Goal: Information Seeking & Learning: Learn about a topic

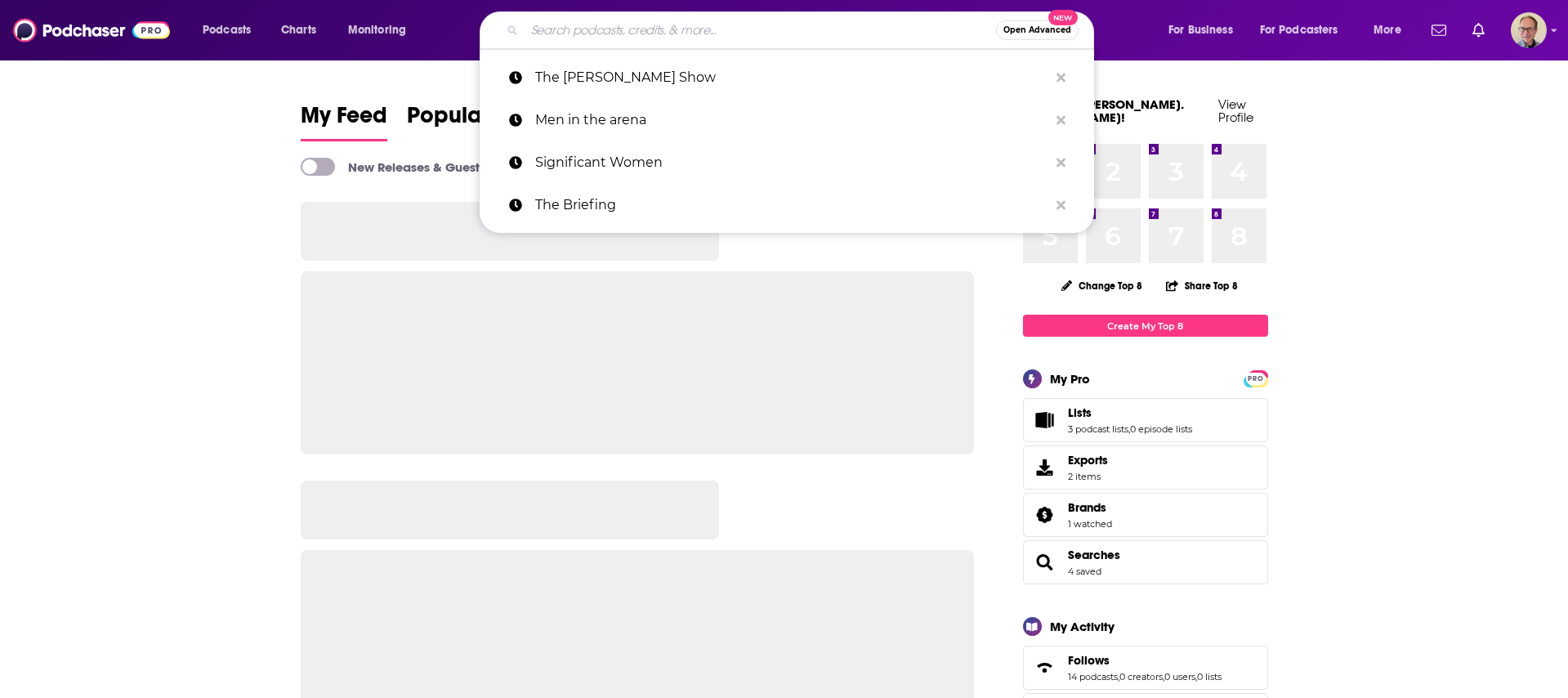
click at [598, 24] on input "Search podcasts, credits, & more..." at bounding box center [760, 30] width 472 height 26
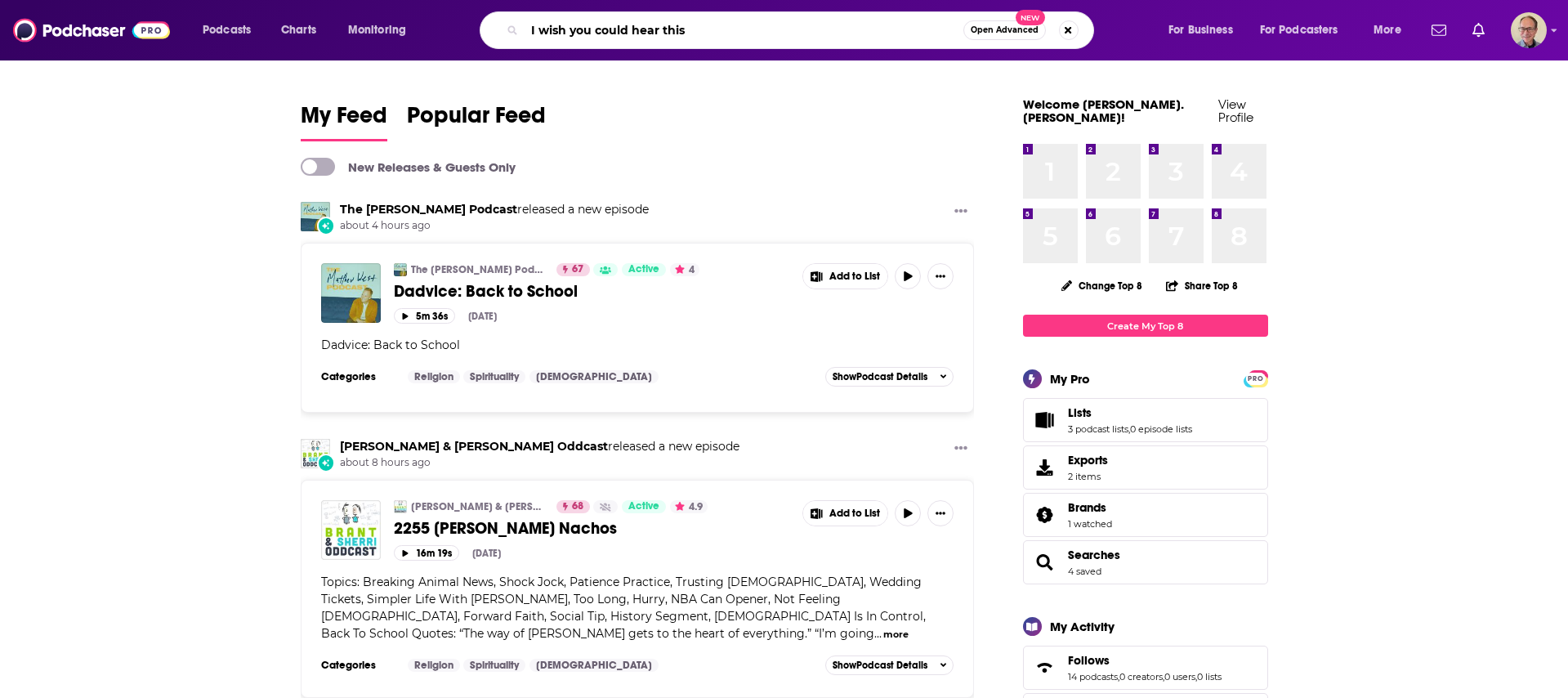
type input "I wish you could hear this"
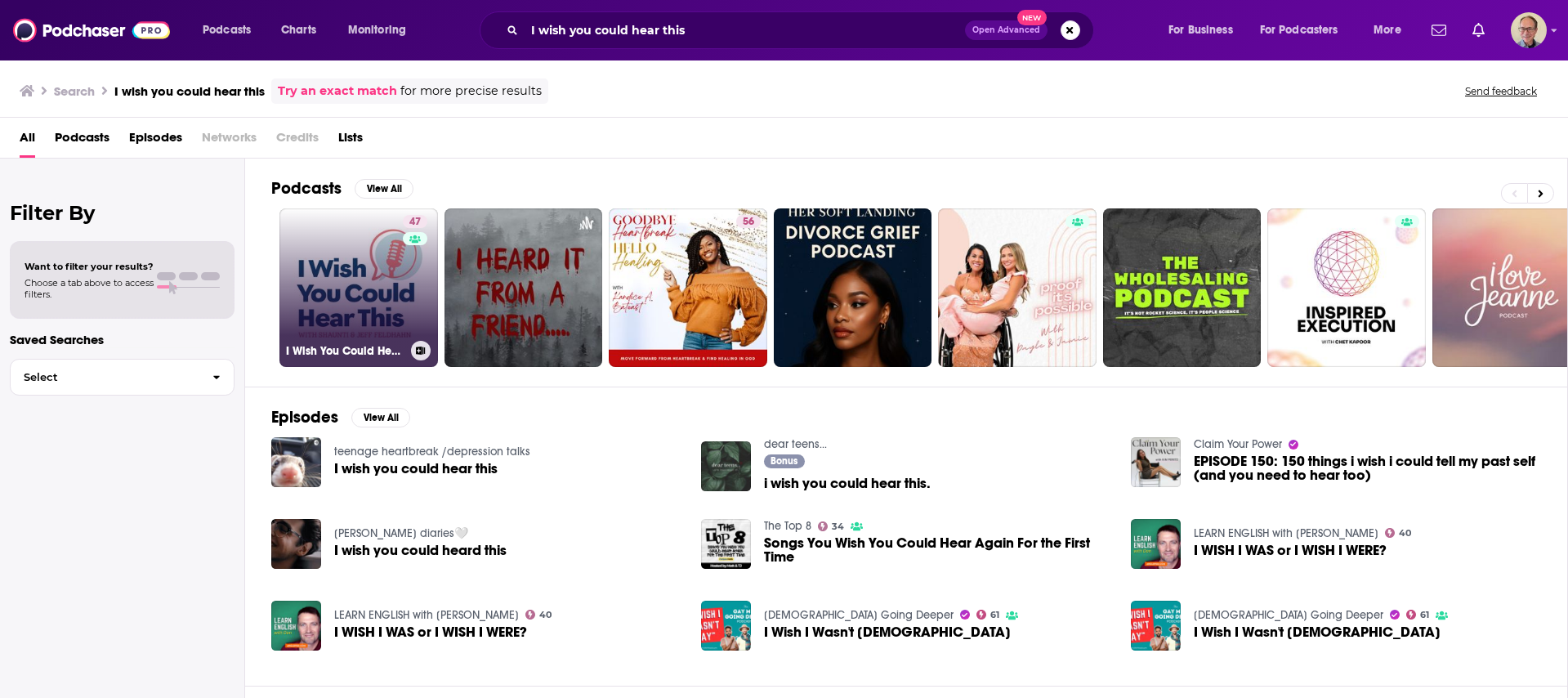
click at [367, 259] on link "47 I Wish You Could Hear This" at bounding box center [359, 288] width 159 height 159
